Goal: Task Accomplishment & Management: Manage account settings

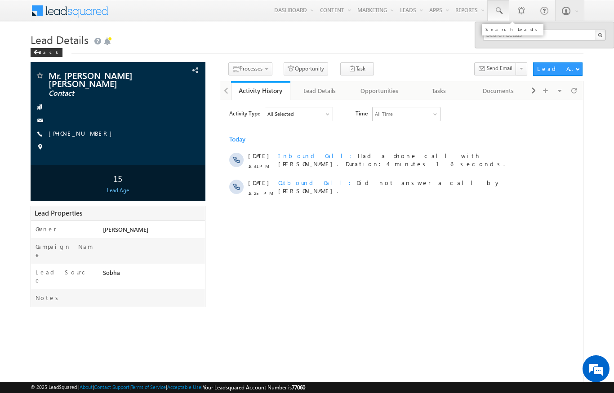
click at [549, 37] on input "text" at bounding box center [544, 35] width 122 height 11
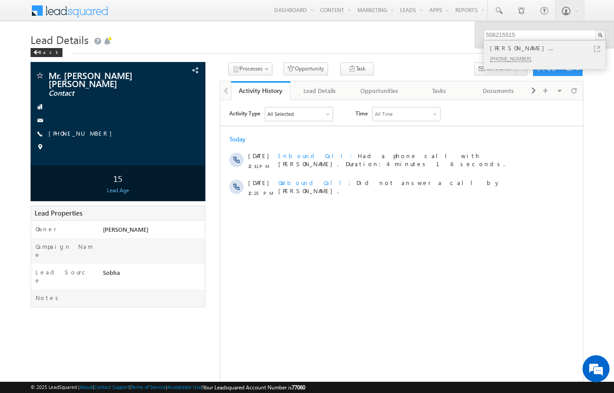
type input "506215515"
click at [586, 49] on div "[PERSON_NAME]..." at bounding box center [548, 48] width 120 height 10
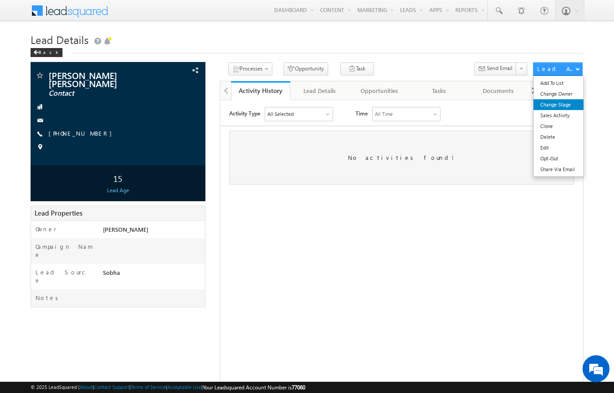
click at [557, 106] on link "Change Stage" at bounding box center [558, 104] width 50 height 11
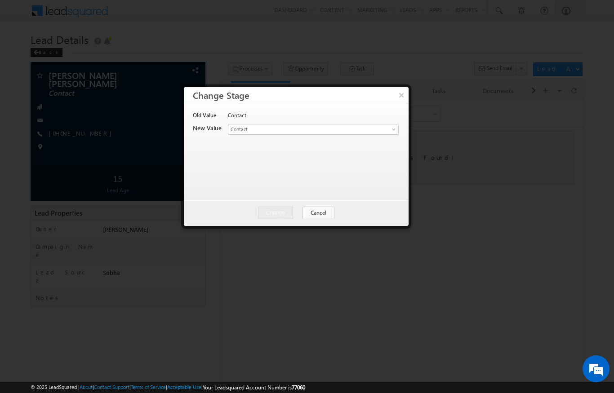
click at [381, 121] on div "Contact" at bounding box center [313, 117] width 170 height 13
click at [392, 128] on span at bounding box center [394, 131] width 7 height 7
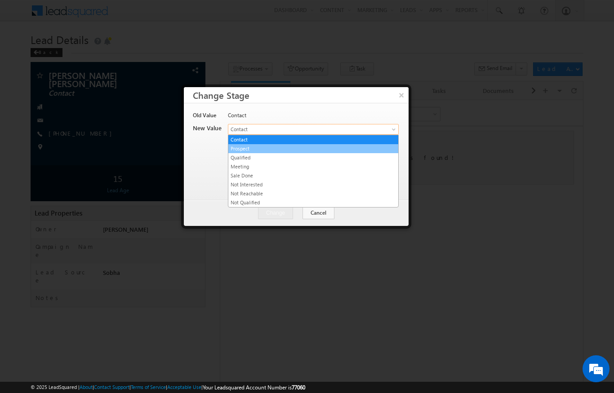
click at [241, 149] on link "Prospect" at bounding box center [313, 149] width 170 height 8
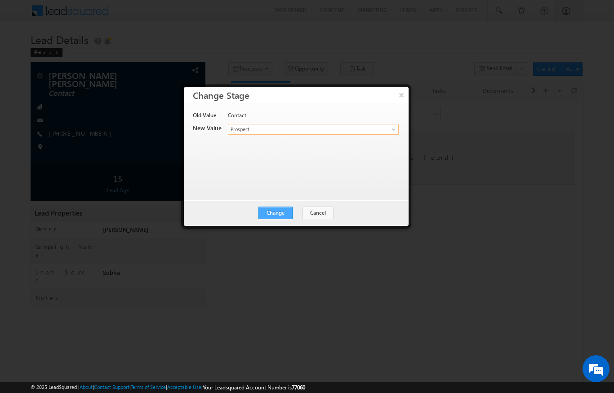
click at [282, 212] on button "Change" at bounding box center [275, 213] width 34 height 13
